Goal: Information Seeking & Learning: Find contact information

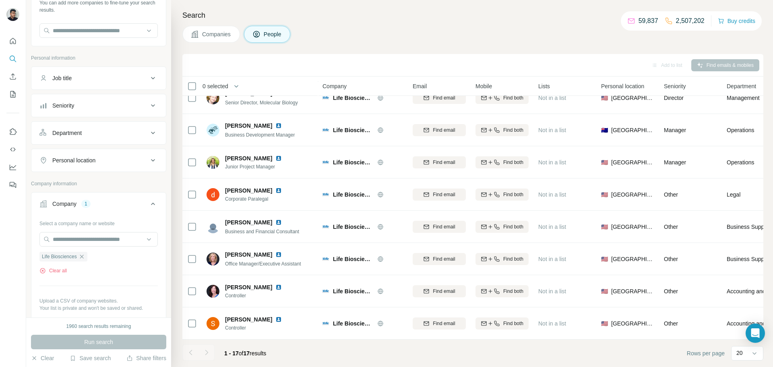
scroll to position [132, 0]
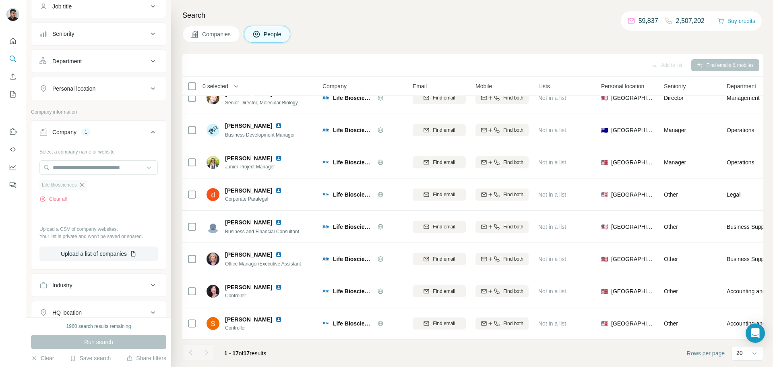
click at [83, 184] on icon "button" at bounding box center [82, 185] width 4 height 4
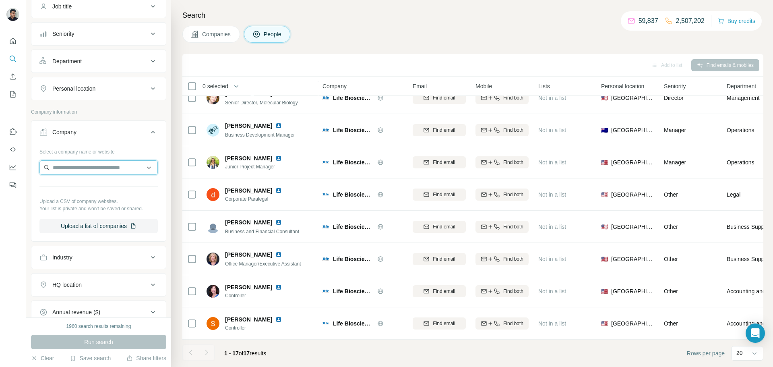
click at [88, 165] on input "text" at bounding box center [98, 167] width 118 height 14
paste input "**********"
type input "**********"
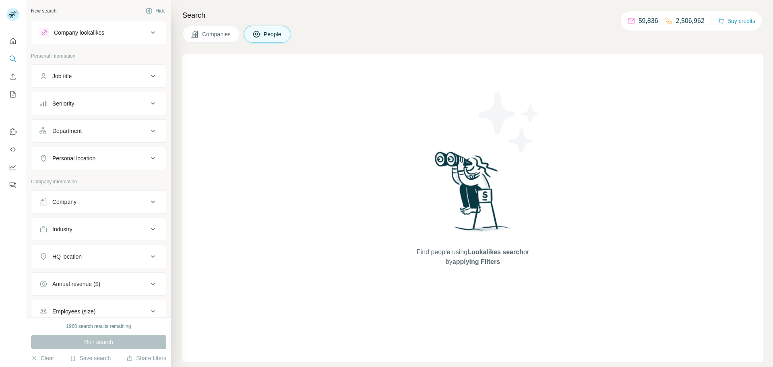
click at [121, 198] on div "Company" at bounding box center [93, 202] width 109 height 8
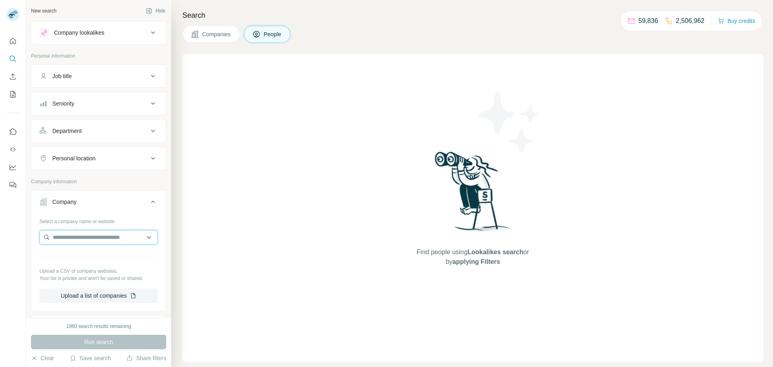
click at [108, 240] on input "text" at bounding box center [98, 237] width 118 height 14
paste input "**********"
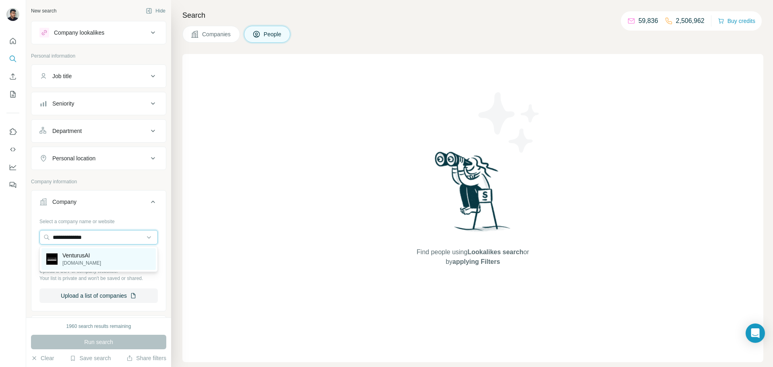
type input "**********"
click at [108, 253] on div "VenturusAI venturusai.com" at bounding box center [98, 259] width 114 height 22
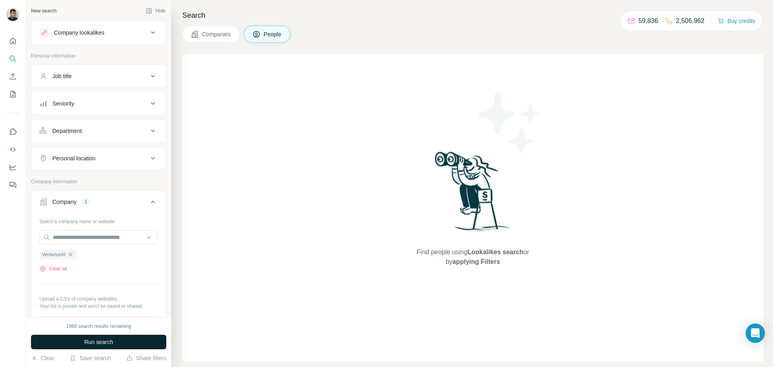
click at [132, 342] on button "Run search" at bounding box center [98, 342] width 135 height 14
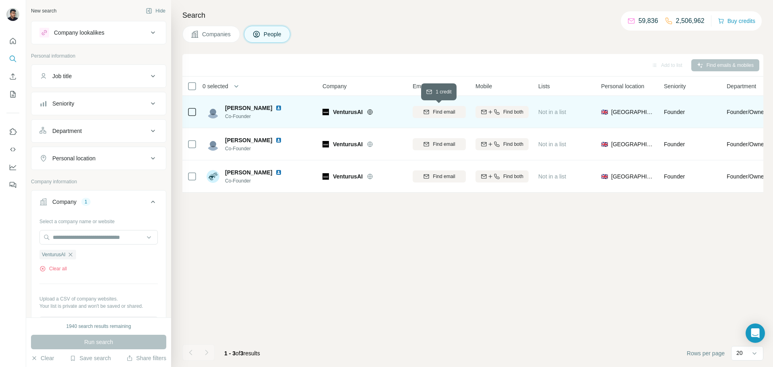
click at [444, 114] on span "Find email" at bounding box center [444, 111] width 22 height 7
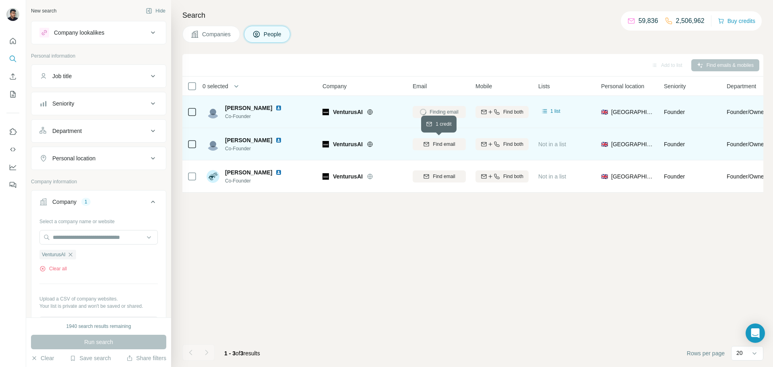
drag, startPoint x: 439, startPoint y: 140, endPoint x: 439, endPoint y: 144, distance: 4.4
click at [439, 142] on span "Find email" at bounding box center [444, 144] width 22 height 7
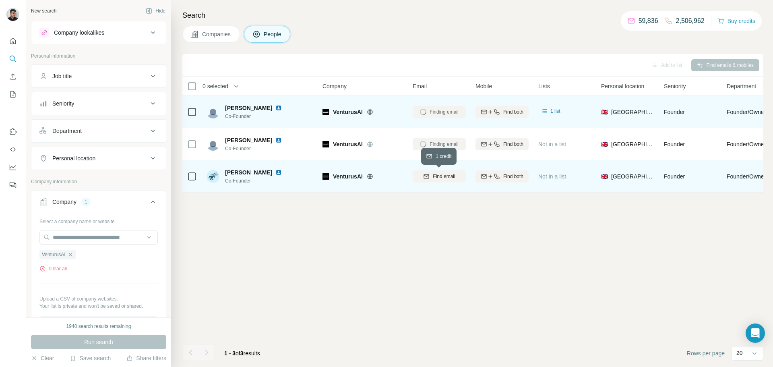
click at [446, 173] on span "Find email" at bounding box center [444, 176] width 22 height 7
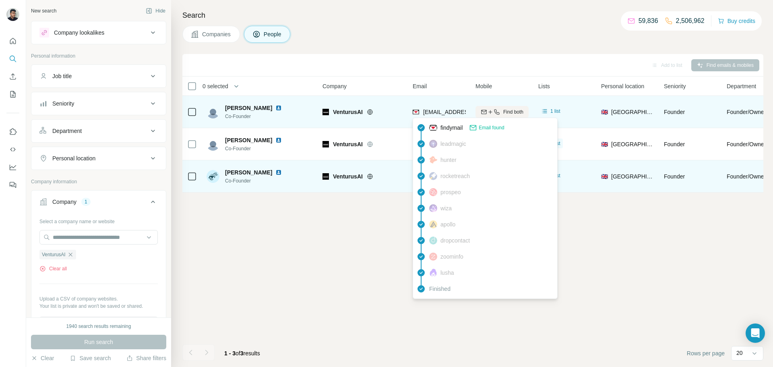
click at [434, 109] on span "alin@venturusai.com" at bounding box center [470, 112] width 95 height 6
copy tr "alin@venturusai.com"
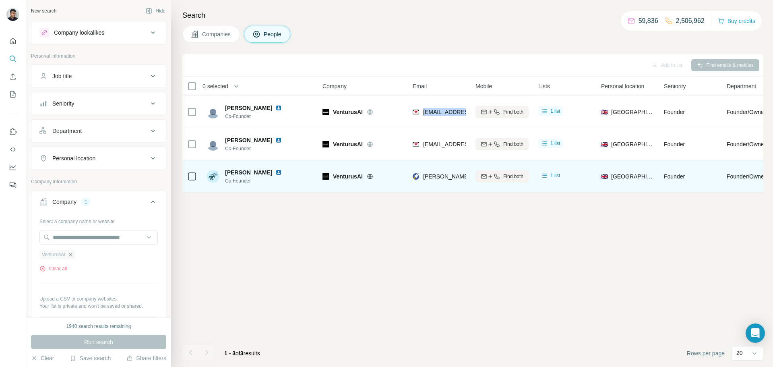
click at [73, 254] on icon "button" at bounding box center [70, 254] width 6 height 6
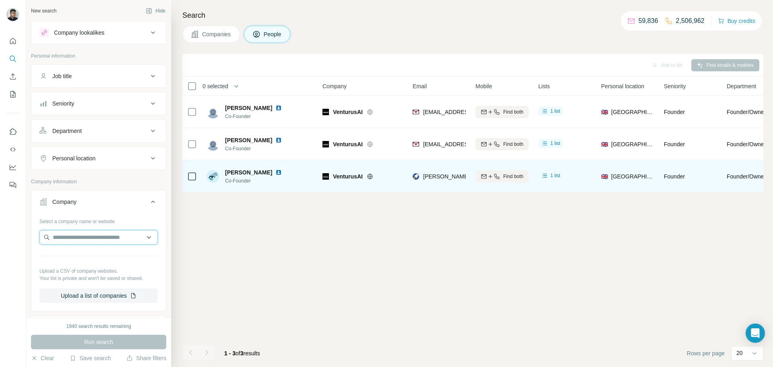
click at [135, 234] on input "text" at bounding box center [98, 237] width 118 height 14
paste input "**********"
type input "**********"
click at [106, 252] on div "RadiumBlock radiumblock.com" at bounding box center [98, 259] width 114 height 22
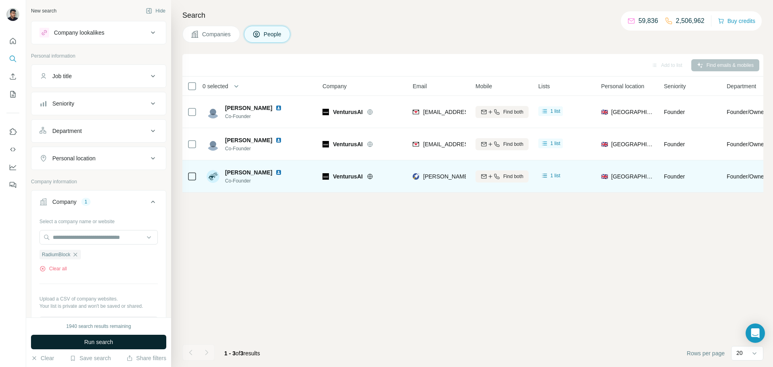
click at [87, 342] on span "Run search" at bounding box center [98, 342] width 29 height 8
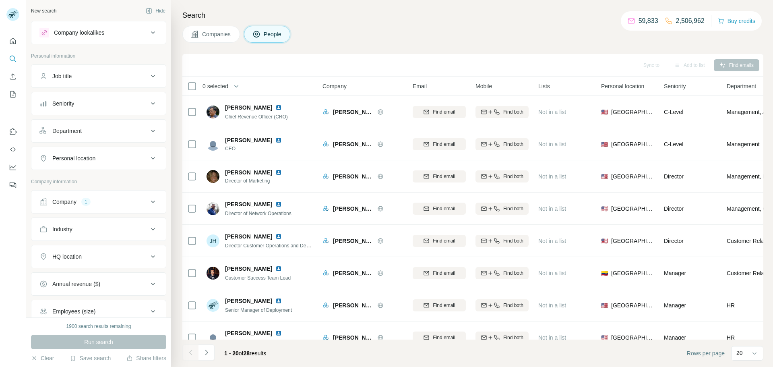
click at [106, 205] on div "Company 1" at bounding box center [93, 202] width 109 height 8
click at [83, 256] on icon "button" at bounding box center [86, 254] width 6 height 6
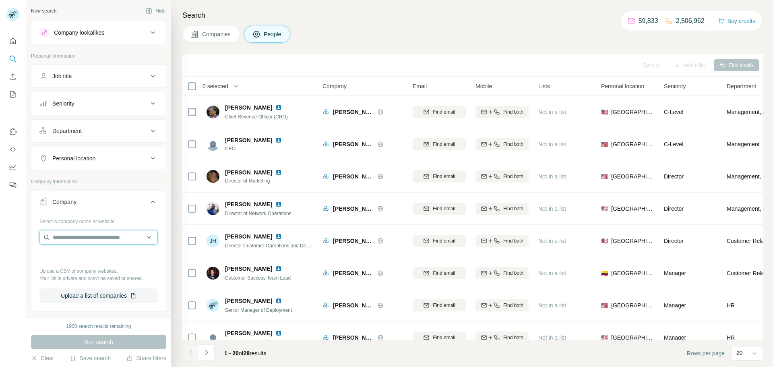
click at [78, 234] on input "text" at bounding box center [98, 237] width 118 height 14
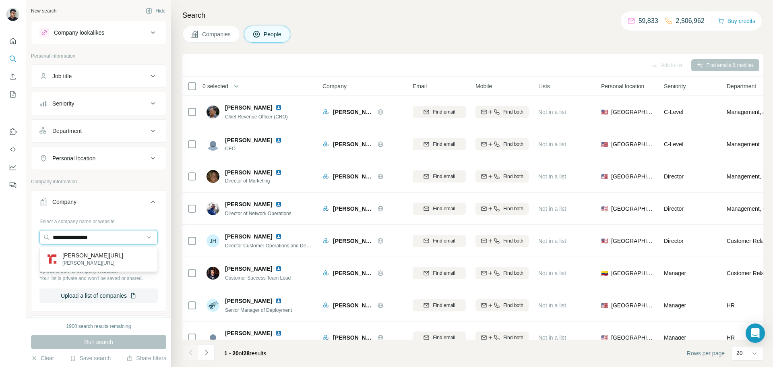
type input "**********"
click at [97, 258] on div "rampp.ai rampp.ai" at bounding box center [98, 259] width 114 height 22
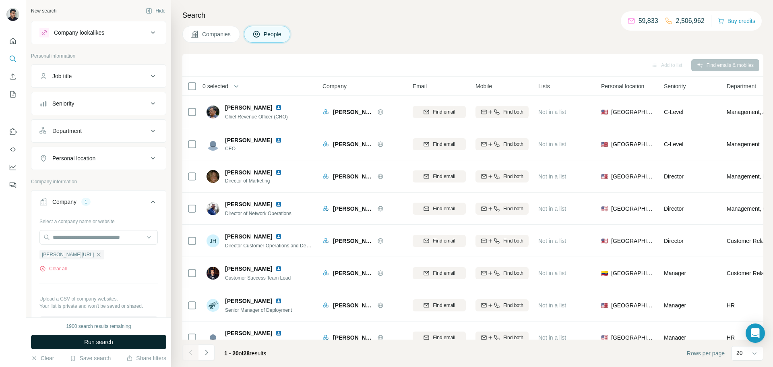
click at [149, 341] on button "Run search" at bounding box center [98, 342] width 135 height 14
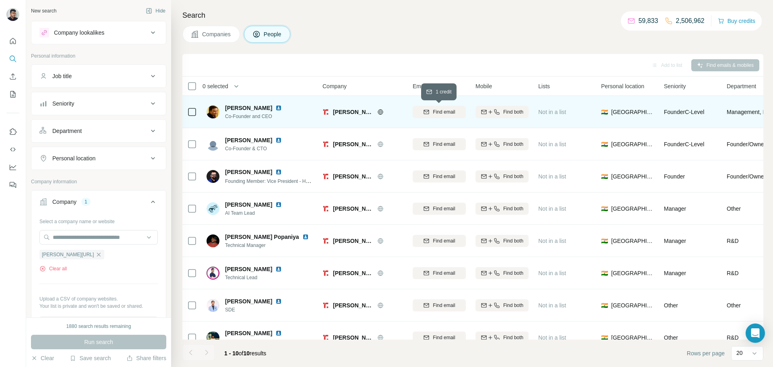
click at [446, 112] on span "Find email" at bounding box center [444, 111] width 22 height 7
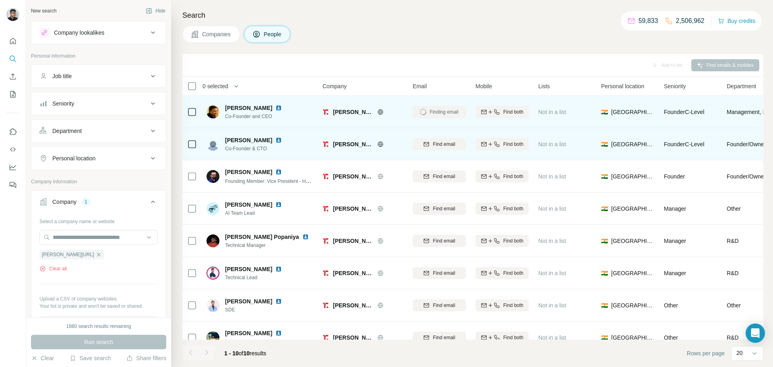
click at [443, 138] on button "Find email" at bounding box center [439, 144] width 53 height 12
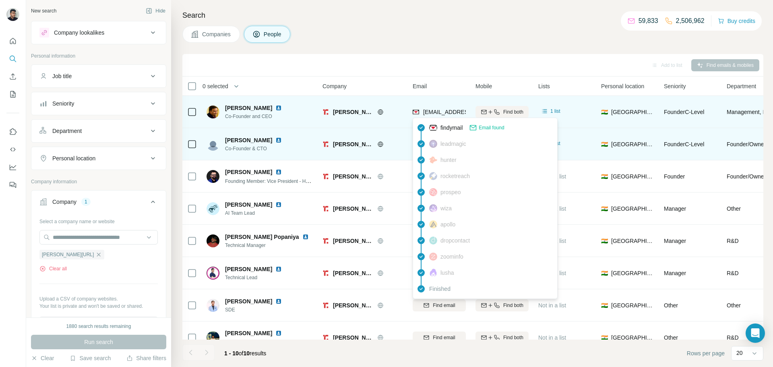
click at [445, 113] on span "ajay@rampp.ai" at bounding box center [471, 112] width 97 height 6
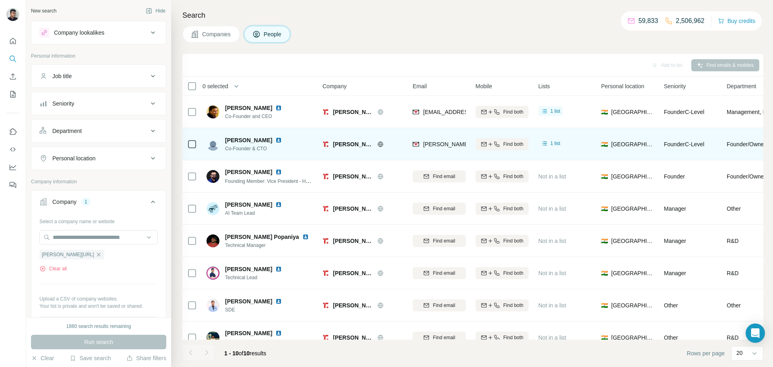
click at [442, 85] on div "Email" at bounding box center [439, 85] width 53 height 9
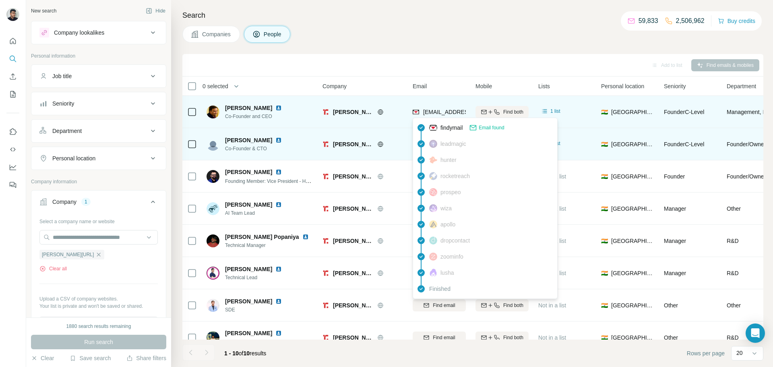
click at [437, 109] on span "ajay@rampp.ai" at bounding box center [471, 112] width 97 height 6
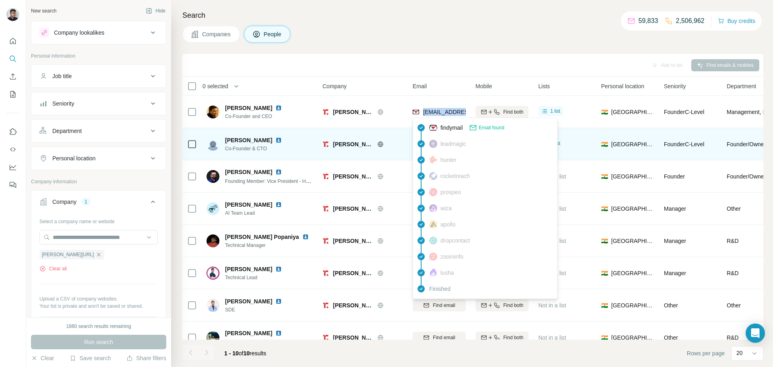
copy tr "ajay@rampp.ai"
click at [389, 77] on th "Company" at bounding box center [363, 86] width 90 height 19
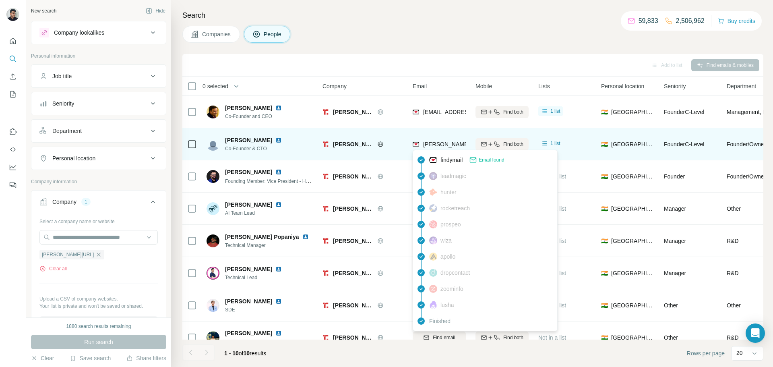
click at [440, 144] on span "saifee@rampp.ai" at bounding box center [494, 144] width 143 height 6
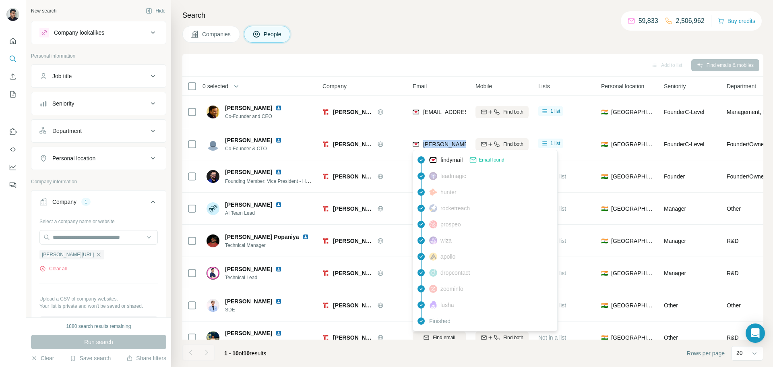
copy tr "saifee@rampp.ai"
